Goal: Task Accomplishment & Management: Manage account settings

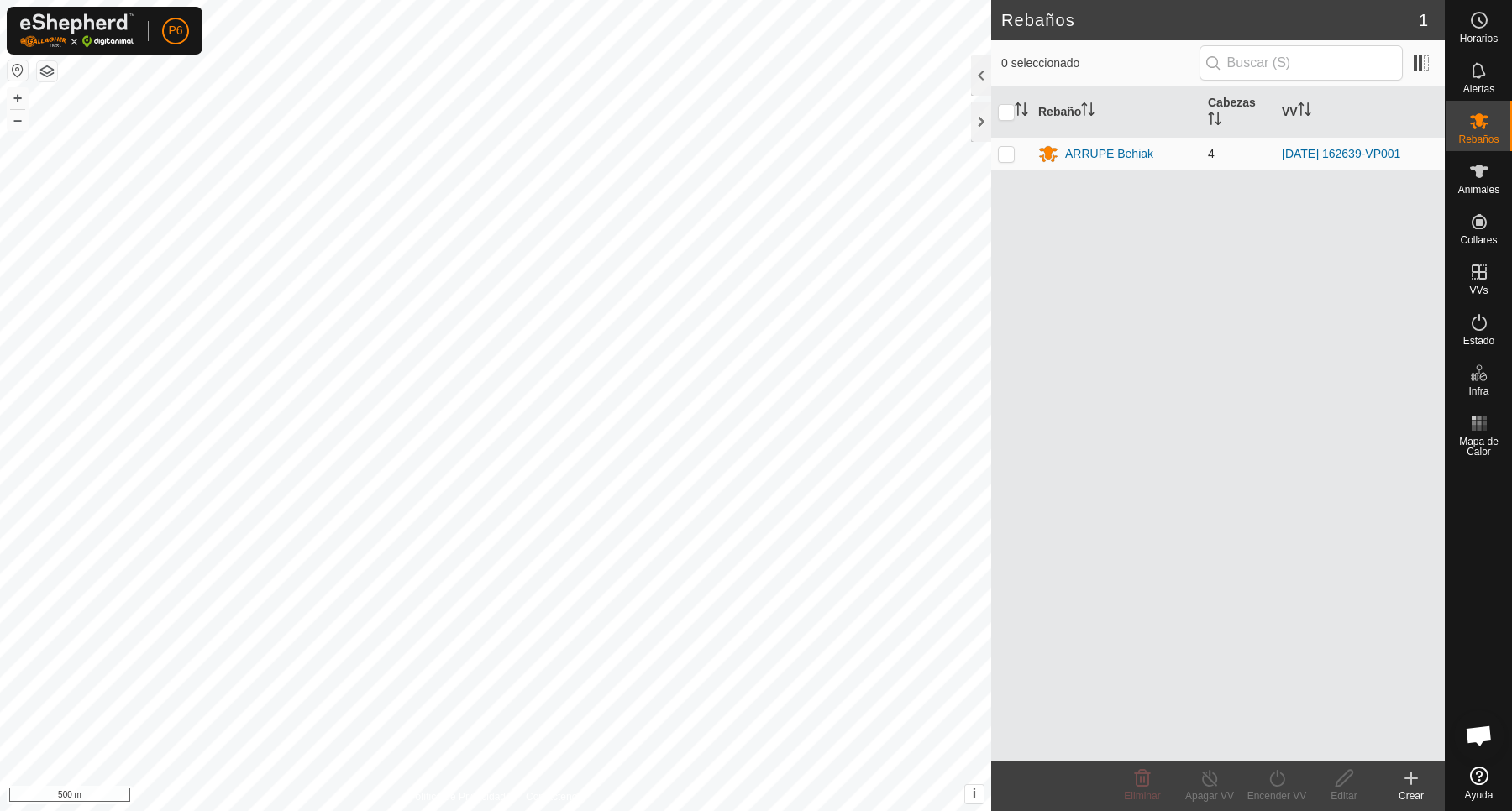
click at [1008, 160] on td at bounding box center [1011, 153] width 40 height 33
checkbox input "true"
click at [1067, 148] on div "ARRUPE Behiak" at bounding box center [1109, 155] width 88 height 18
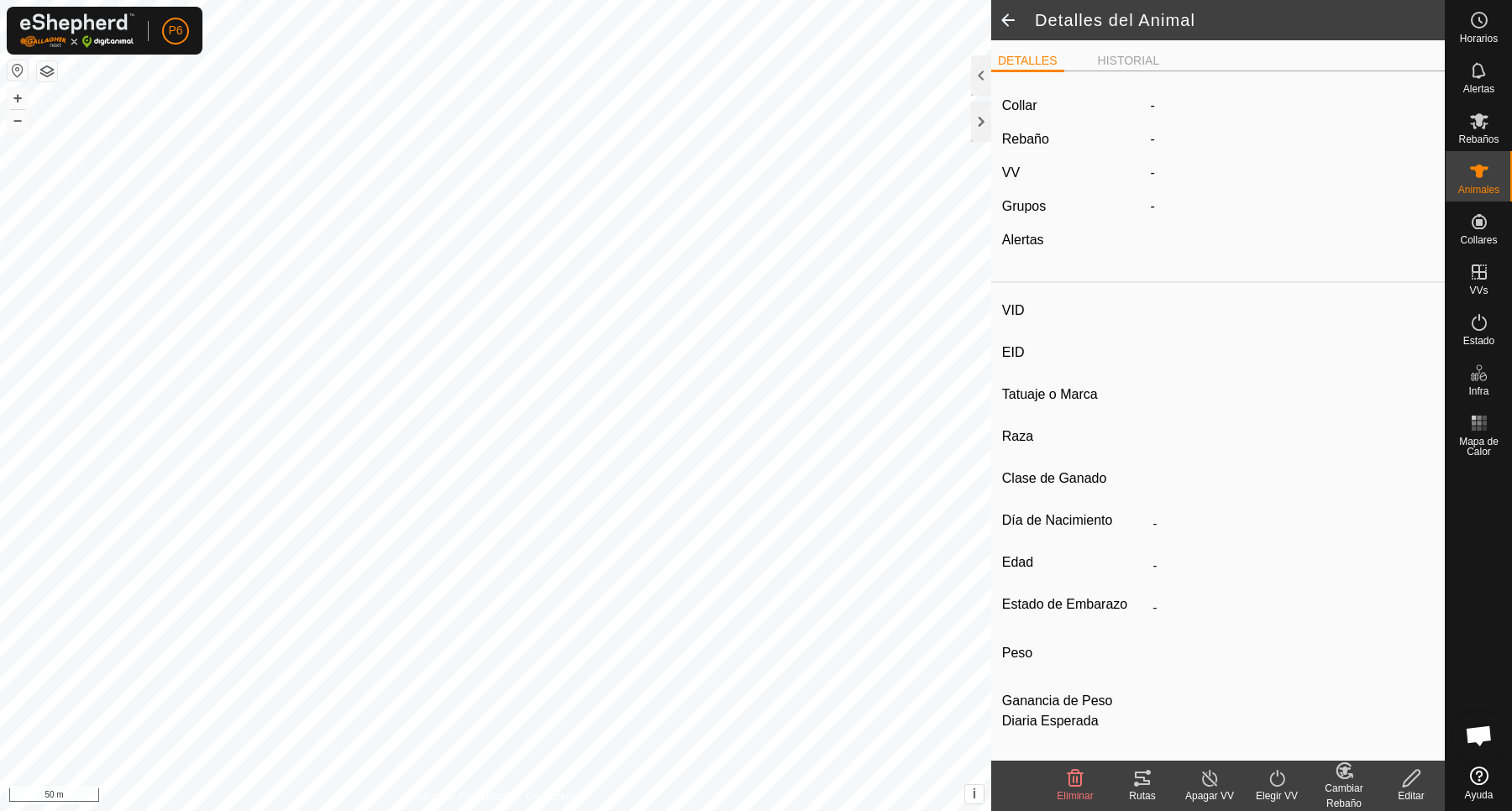
type input "zaharrena0390"
type input "-"
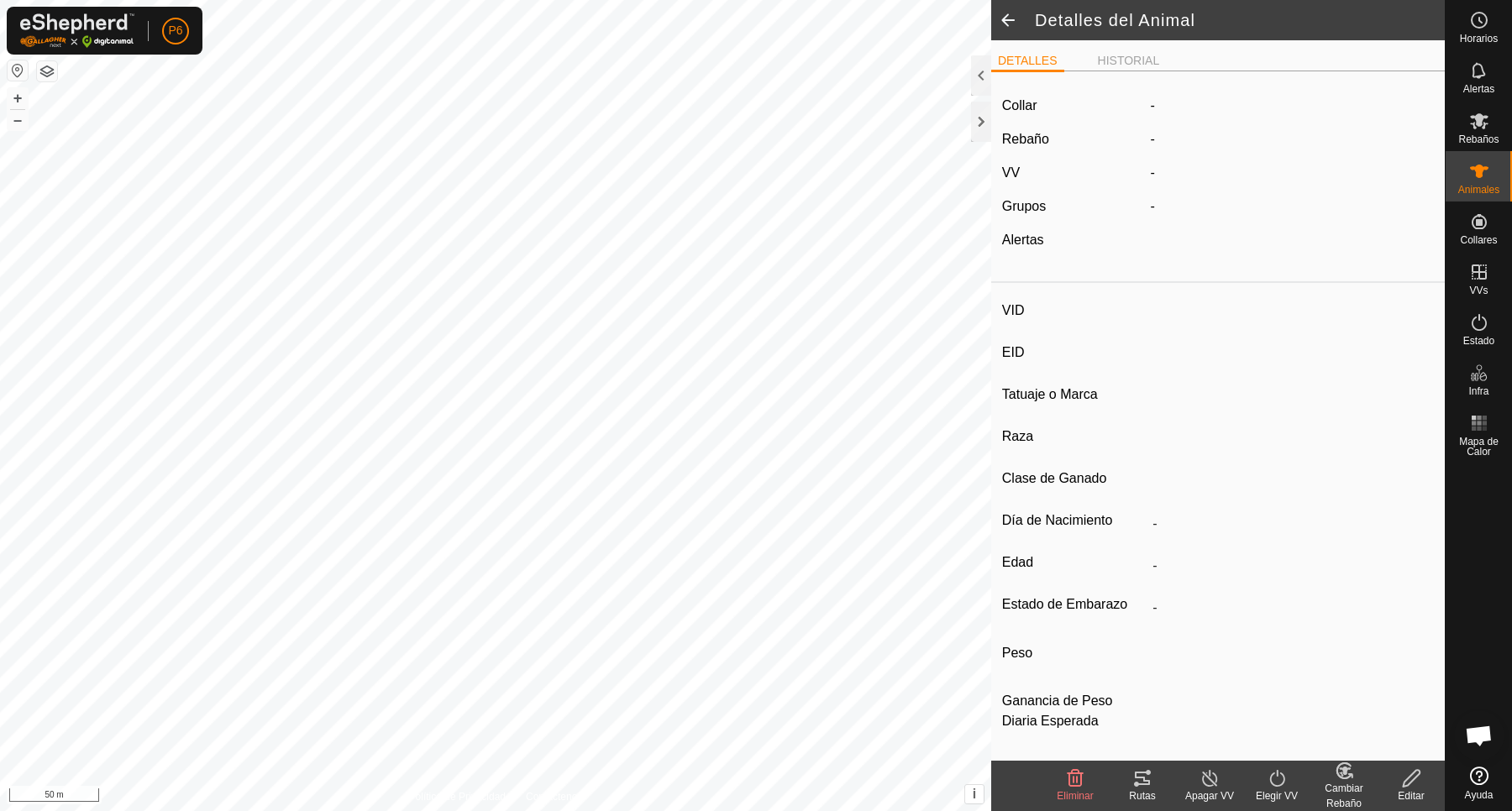
type input "0 kg"
type input "-"
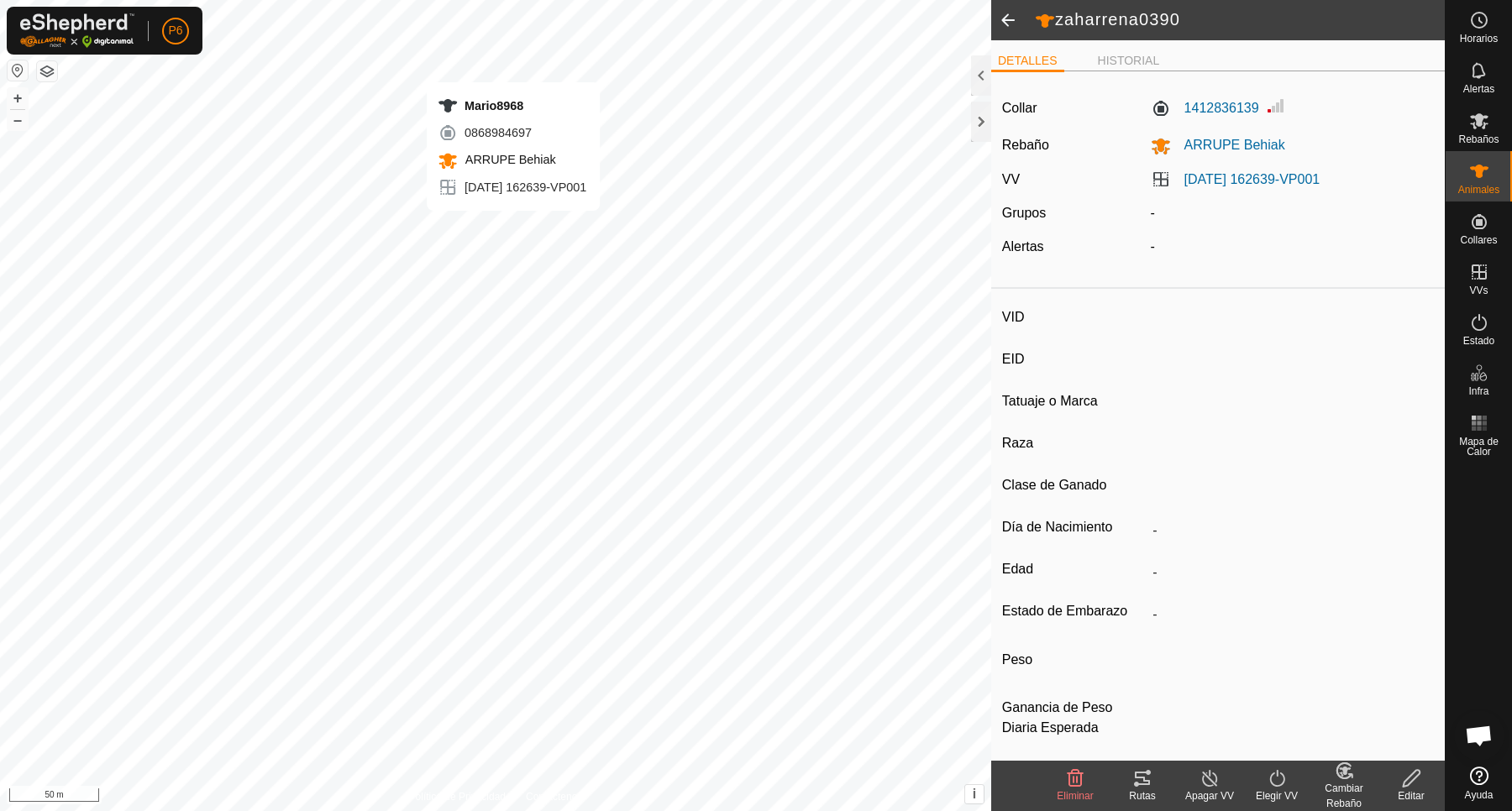
type input "Bikandi5179"
type input "-"
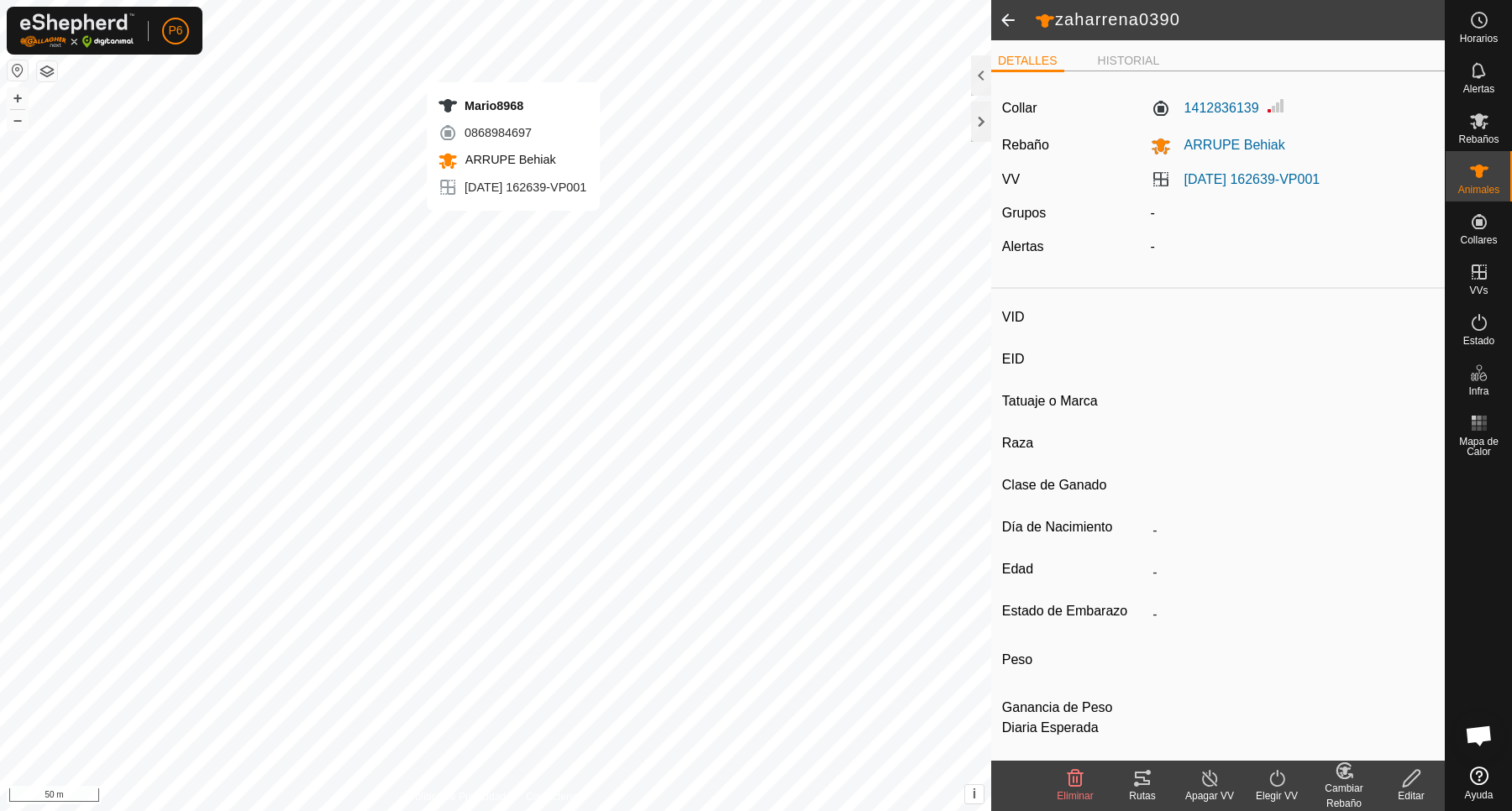
type input "0 kg"
type input "-"
type input "Mario8968"
type input "-"
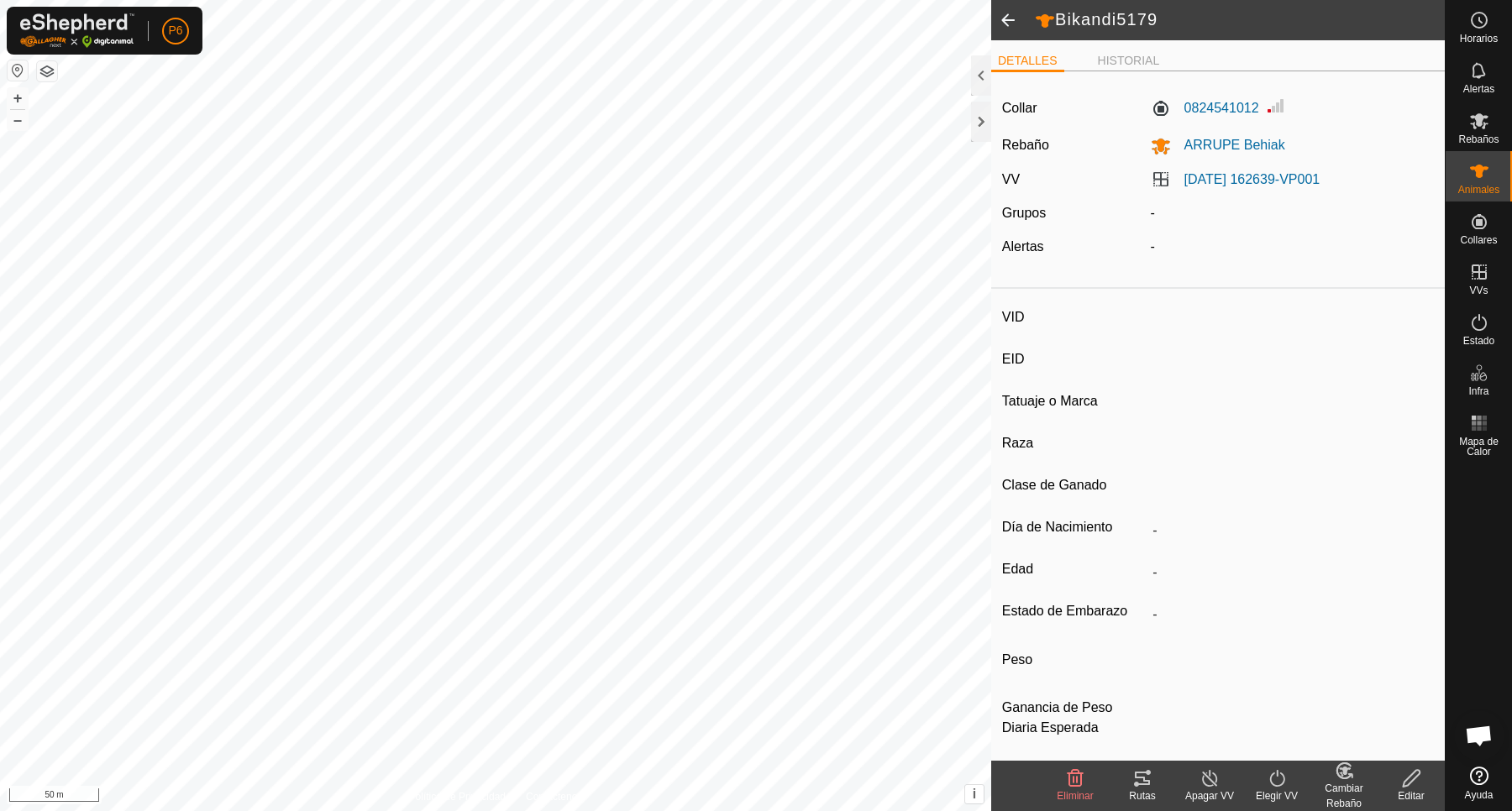
type input "-"
type input "0 kg"
type input "-"
